Goal: Transaction & Acquisition: Book appointment/travel/reservation

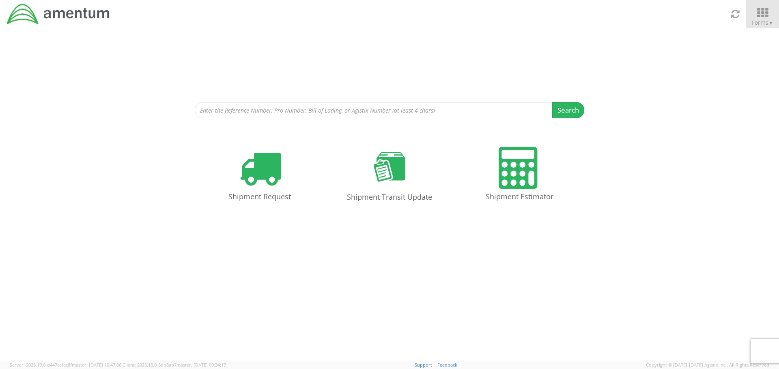
click at [766, 16] on icon at bounding box center [762, 12] width 38 height 11
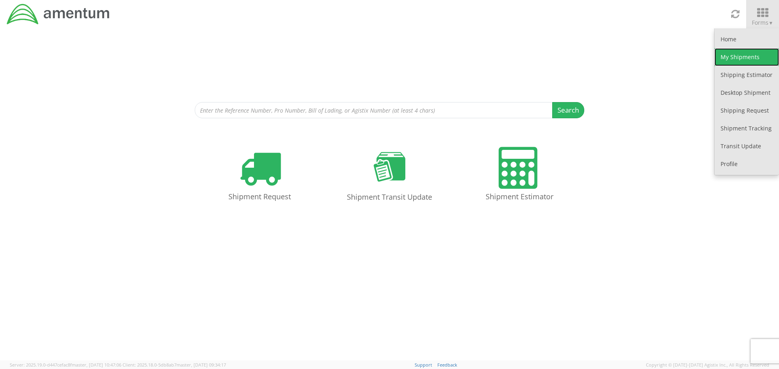
click at [741, 59] on link "My Shipments" at bounding box center [746, 57] width 64 height 18
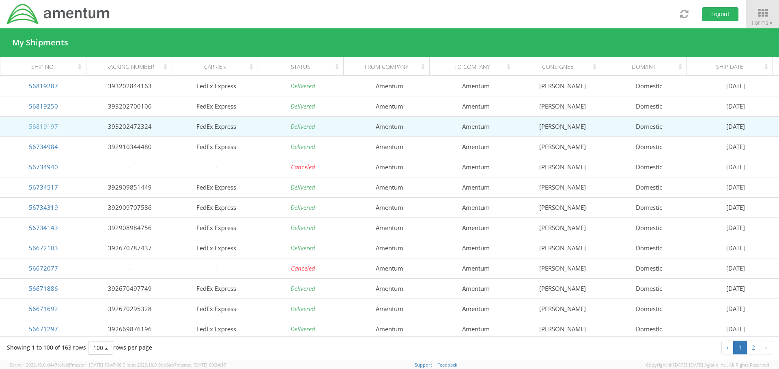
click at [52, 123] on link "56819197" at bounding box center [43, 126] width 29 height 8
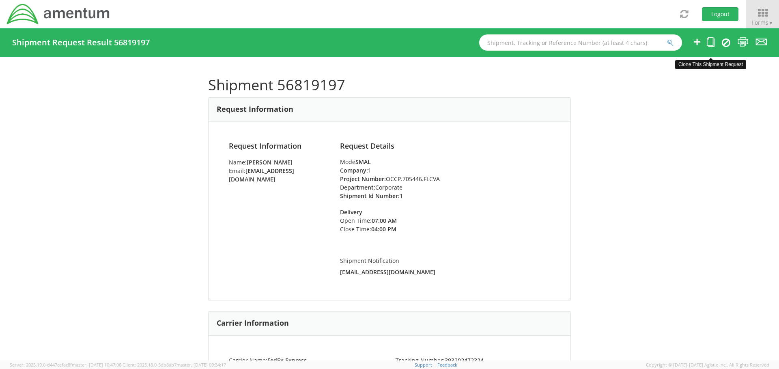
click at [710, 43] on icon at bounding box center [710, 42] width 8 height 10
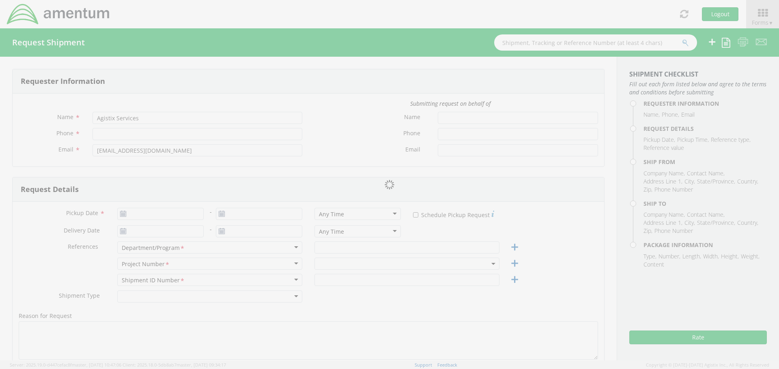
type input "Briona Madison"
type input "571-531-6662"
type input "briona.madison.ctr@amentum.com"
type input "09/15/2025"
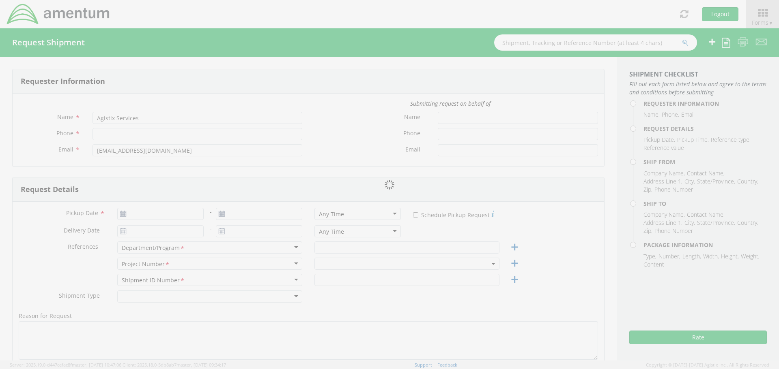
type input "Corporate"
type input "1"
select select
type input "Amentum"
type input "7799 Leesburg Pike"
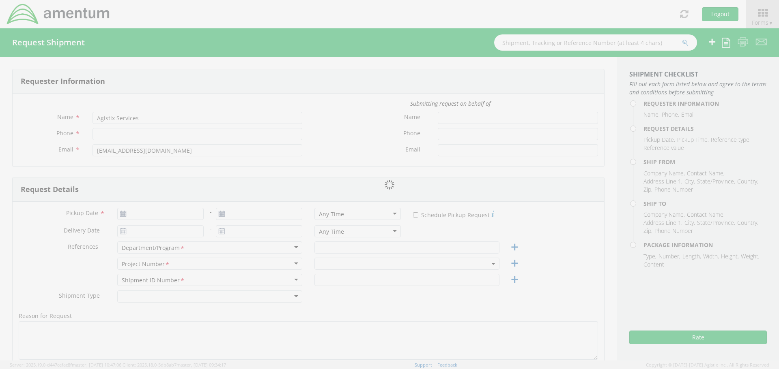
type input "Suite 300N"
type input "Falls Church"
type input "22043"
type input "Briona Madison"
type input "5715316662"
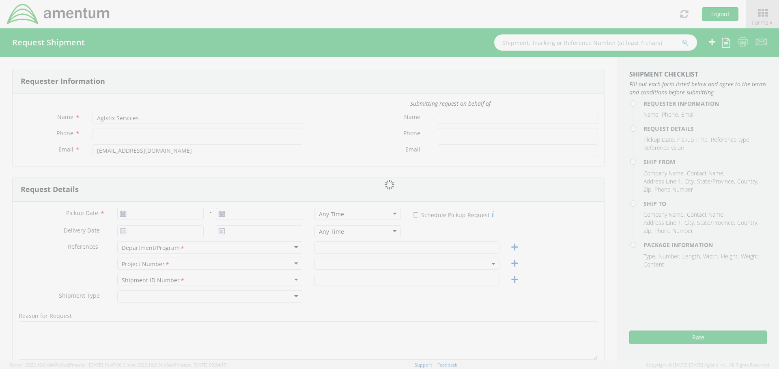
select select
type input "Amentum"
type input "20501 Seneca Meadows Parkway"
type input "Suite 200"
type input "Germantown"
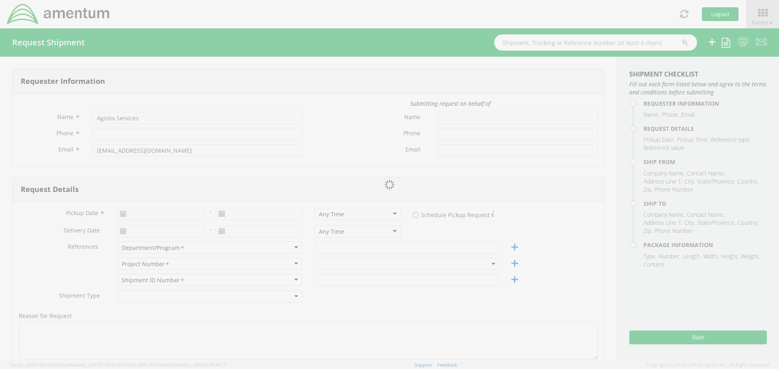
type input "20876"
type input "Verona Brown"
type input "3017065727"
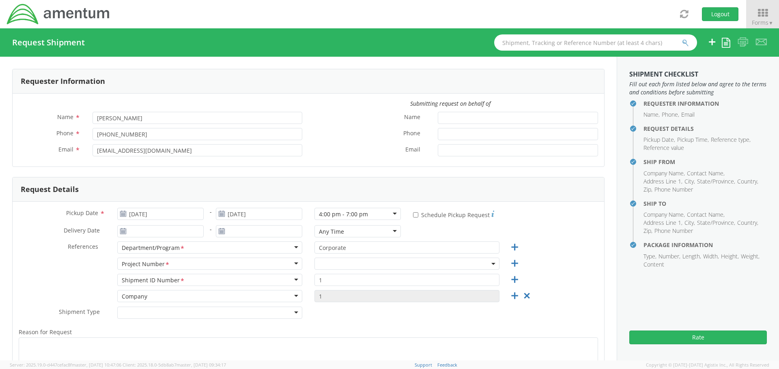
select select "OCCP.705446.FLCVA"
click at [124, 213] on icon at bounding box center [123, 214] width 7 height 6
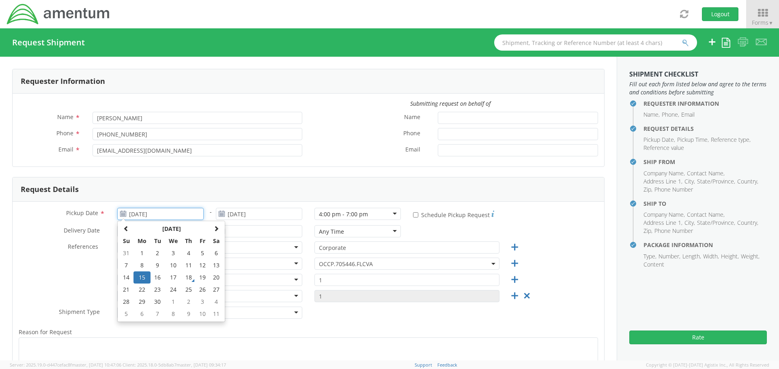
click at [133, 213] on input "09/15/2025" at bounding box center [160, 214] width 86 height 12
click at [203, 277] on td "19" at bounding box center [203, 278] width 14 height 12
type input "09/19/2025"
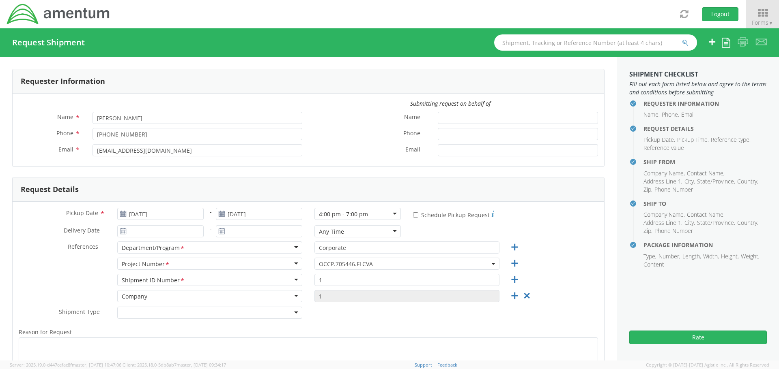
click at [387, 217] on div "4:00 pm - 7:00 pm" at bounding box center [357, 214] width 86 height 12
click at [413, 216] on input "* Schedule Pickup Request" at bounding box center [415, 215] width 5 height 5
checkbox input "true"
click at [389, 213] on div "4:00 pm - 7:00 pm" at bounding box center [357, 214] width 86 height 12
click at [391, 215] on div "1:00 pm - 4:00 pm" at bounding box center [357, 214] width 86 height 12
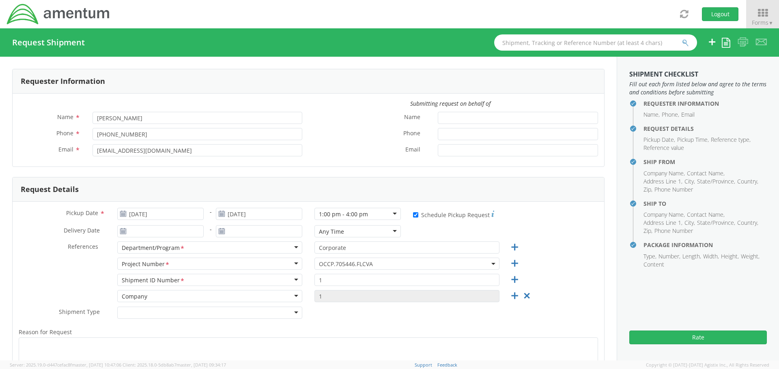
drag, startPoint x: 535, startPoint y: 220, endPoint x: 390, endPoint y: 215, distance: 144.9
click at [390, 215] on div "1:00 pm - 4:00 pm" at bounding box center [357, 214] width 86 height 12
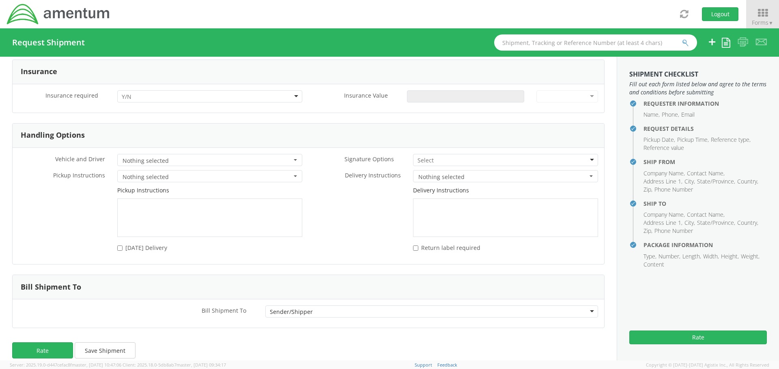
scroll to position [1002, 0]
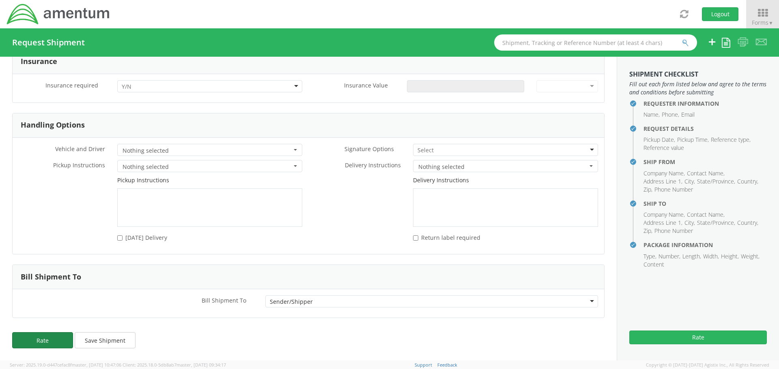
click at [58, 341] on button "Rate" at bounding box center [42, 341] width 61 height 16
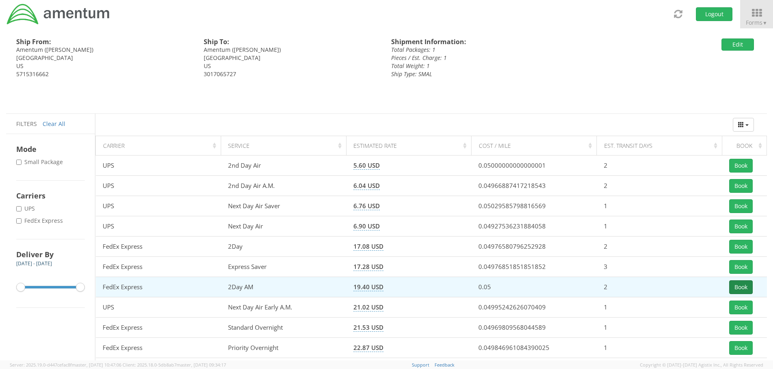
click at [738, 288] on button "Book" at bounding box center [741, 288] width 24 height 14
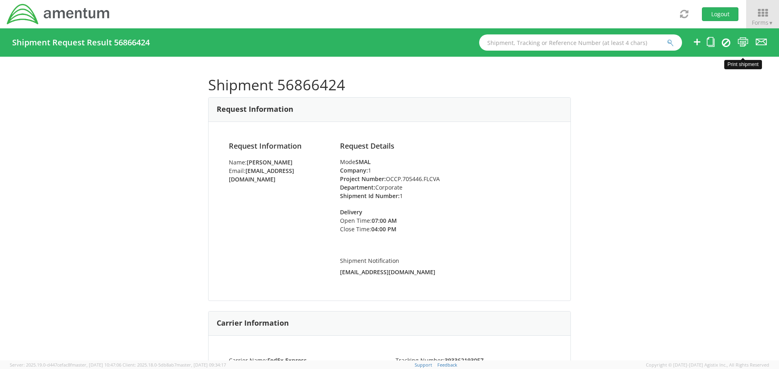
click at [743, 40] on icon at bounding box center [742, 42] width 11 height 10
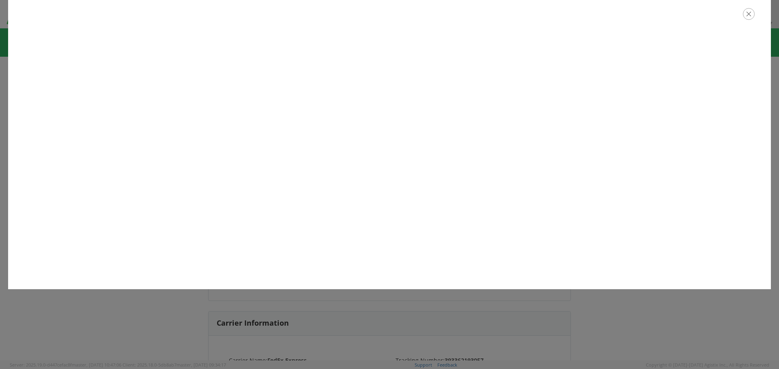
click at [749, 17] on icon "button" at bounding box center [749, 14] width 12 height 12
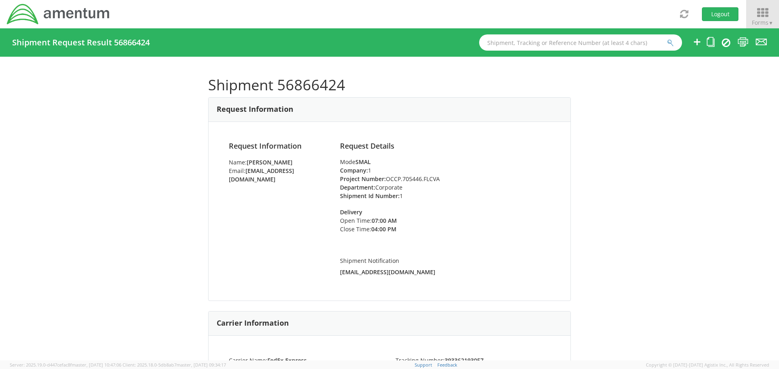
click at [759, 17] on icon at bounding box center [762, 12] width 38 height 11
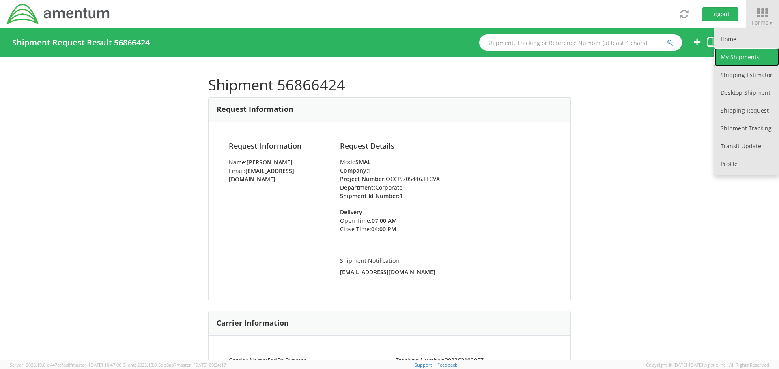
click at [745, 61] on link "My Shipments" at bounding box center [746, 57] width 64 height 18
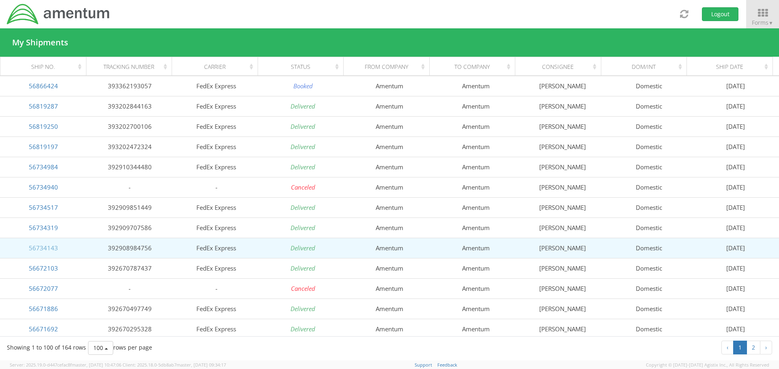
click at [48, 249] on link "56734143" at bounding box center [43, 248] width 29 height 8
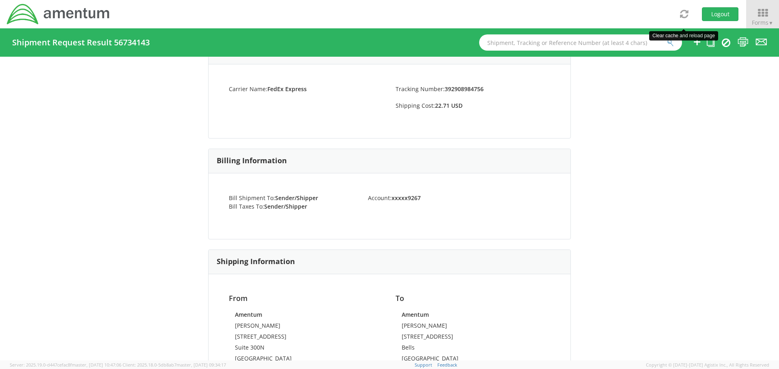
scroll to position [284, 0]
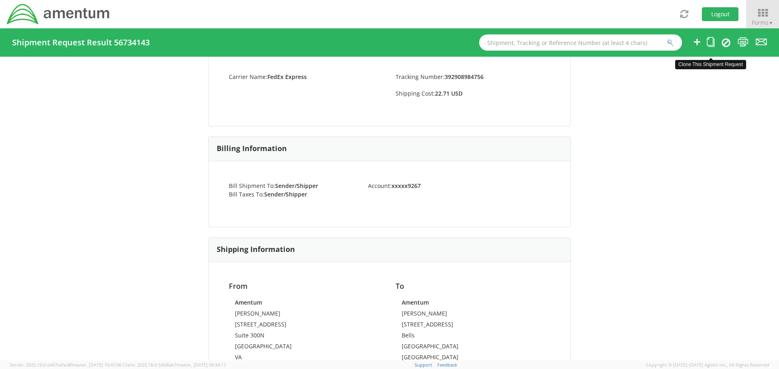
click at [711, 43] on icon at bounding box center [710, 42] width 8 height 10
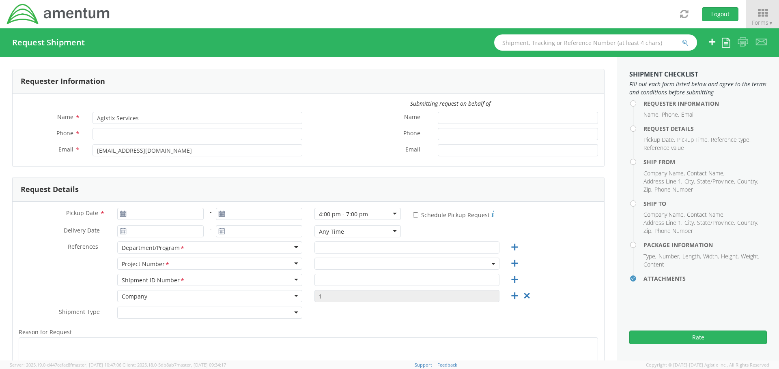
type input "Briona Madison"
type input "571-531-6662"
type input "briona.madison.ctr@amentum.com"
type input "09/05/2025"
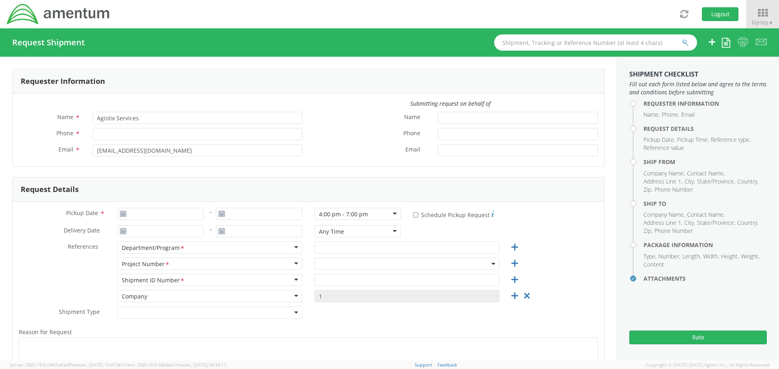
type input "Corporate"
type input "1"
select select
type input "Amentum"
type input "7799 Leesburg Pike"
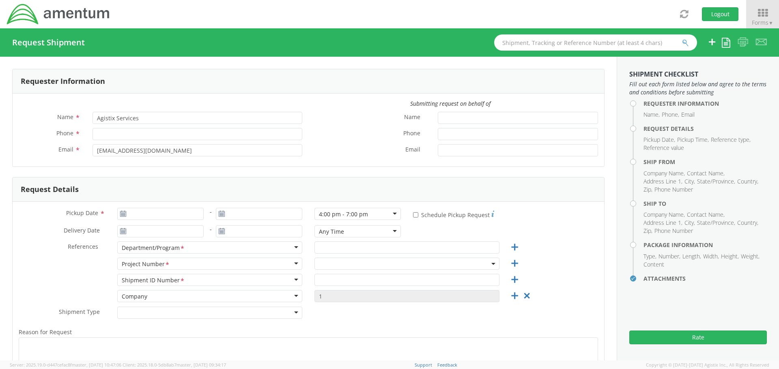
type input "Suite 300N"
type input "Falls Church"
type input "22043"
type input "Briona Madison"
type input "5715316662"
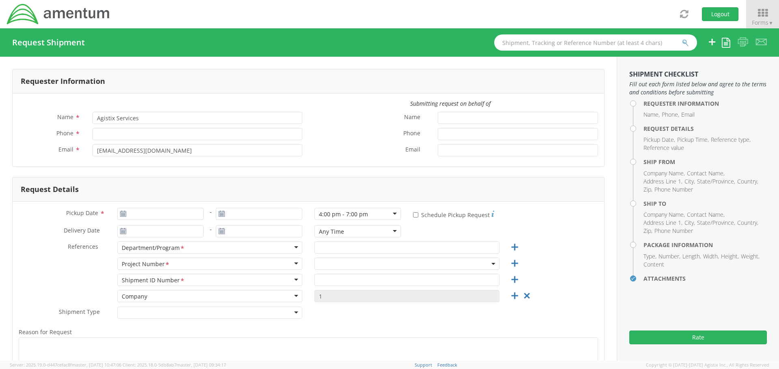
select select
type input "Amentum"
type input "204 Frio Street"
type input "Bells"
type input "75414"
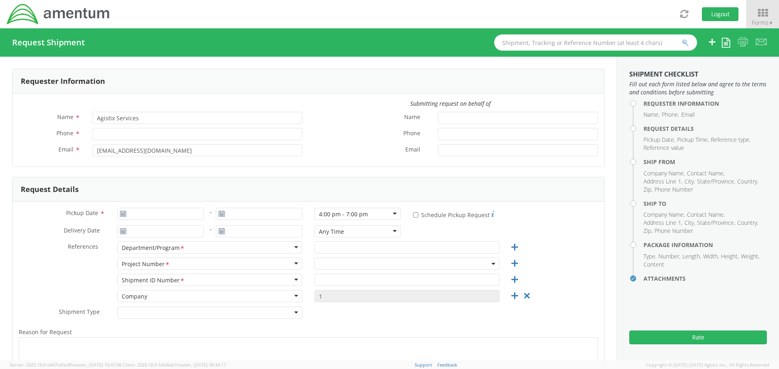
type input "Heather Powers"
type input "9032711922"
select select "ADMN.600359.00000"
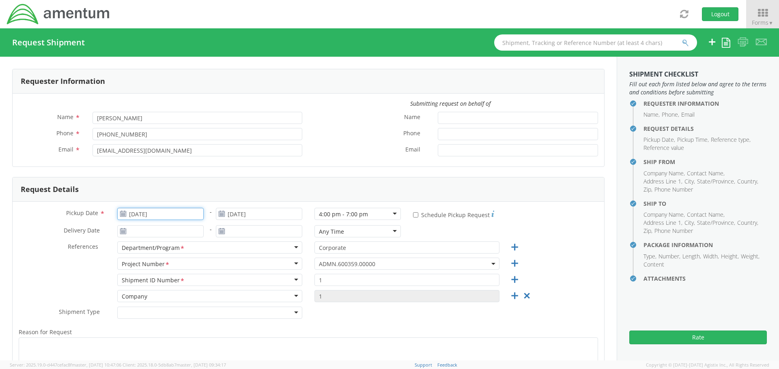
click at [176, 216] on input "09/05/2025" at bounding box center [160, 214] width 86 height 12
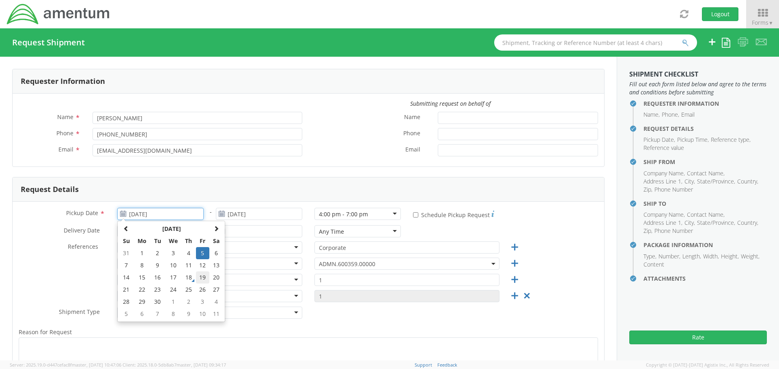
click at [202, 277] on td "19" at bounding box center [203, 278] width 14 height 12
type input "09/19/2025"
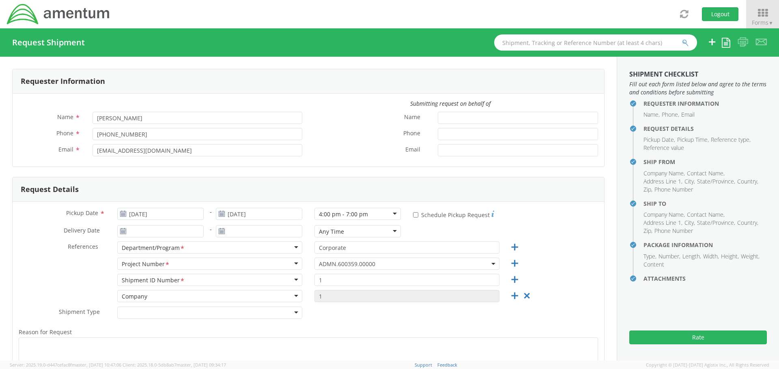
click at [558, 222] on div "* Schedule Pickup Request" at bounding box center [505, 216] width 197 height 17
click at [413, 214] on input "* Schedule Pickup Request" at bounding box center [415, 215] width 5 height 5
checkbox input "true"
click at [663, 341] on button "Rate" at bounding box center [697, 338] width 137 height 14
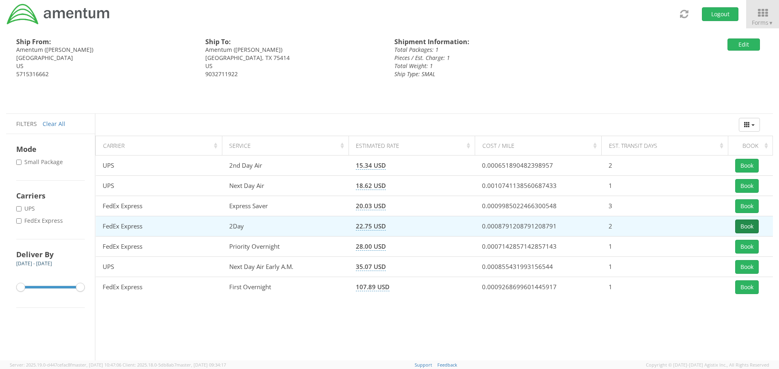
click at [747, 225] on button "Book" at bounding box center [747, 227] width 24 height 14
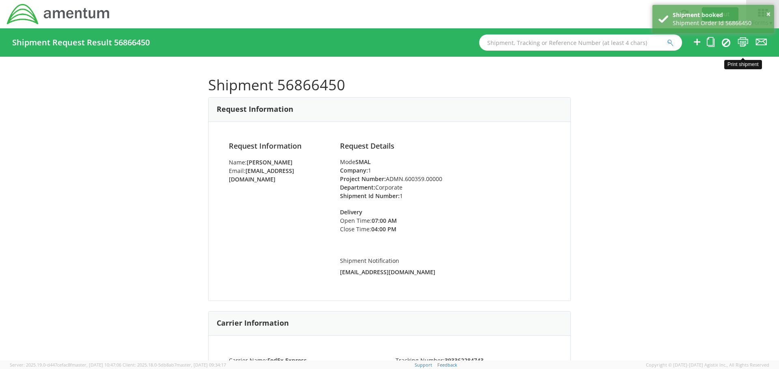
click at [742, 43] on icon at bounding box center [742, 42] width 11 height 10
